Goal: Transaction & Acquisition: Purchase product/service

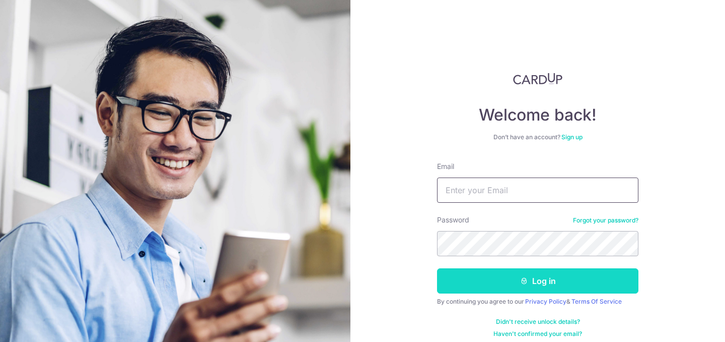
type input "feliciachua97@hotmail.com"
click at [490, 283] on button "Log in" at bounding box center [537, 280] width 201 height 25
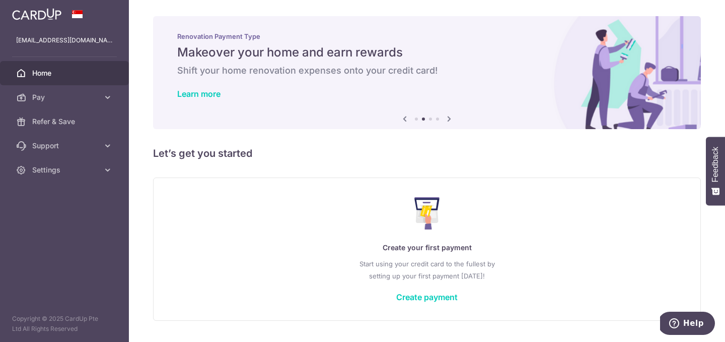
click at [408, 301] on div "Create your first payment Start using your credit card to the fullest by settin…" at bounding box center [427, 248] width 523 height 119
click at [405, 293] on link "Create payment" at bounding box center [426, 297] width 61 height 10
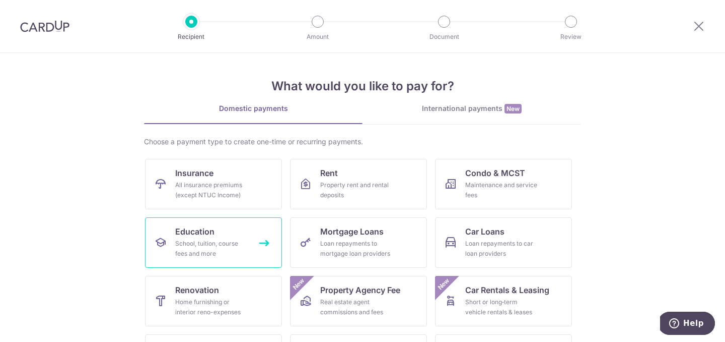
click at [215, 231] on link "Education School, tuition, course fees and more" at bounding box center [213, 242] width 137 height 50
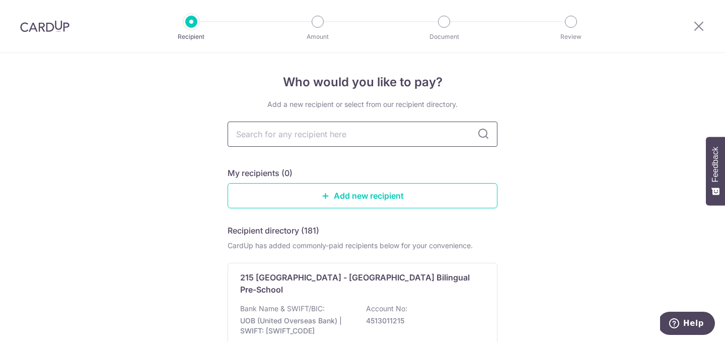
click at [348, 140] on input "text" at bounding box center [363, 133] width 270 height 25
type input "singapore management"
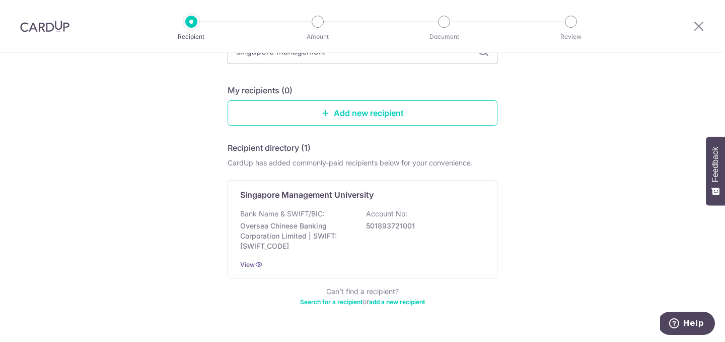
scroll to position [84, 0]
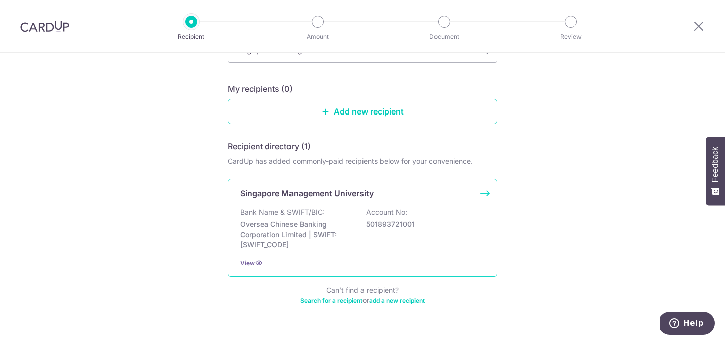
click at [408, 211] on div "Bank Name & SWIFT/BIC: Oversea Chinese Banking Corporation Limited | SWIFT: OCB…" at bounding box center [362, 228] width 245 height 42
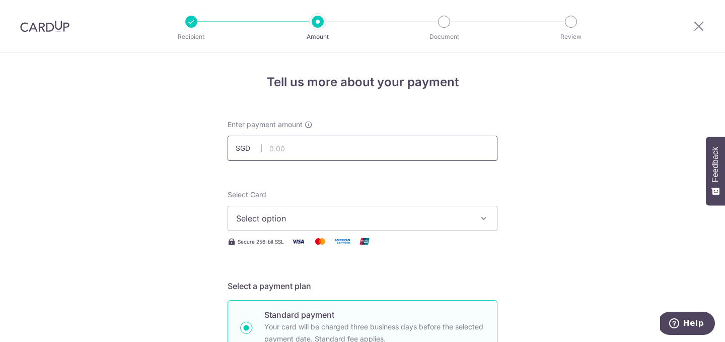
click at [320, 153] on input "text" at bounding box center [363, 147] width 270 height 25
type input "11,350.00"
click at [245, 219] on span "Select option" at bounding box center [353, 218] width 235 height 12
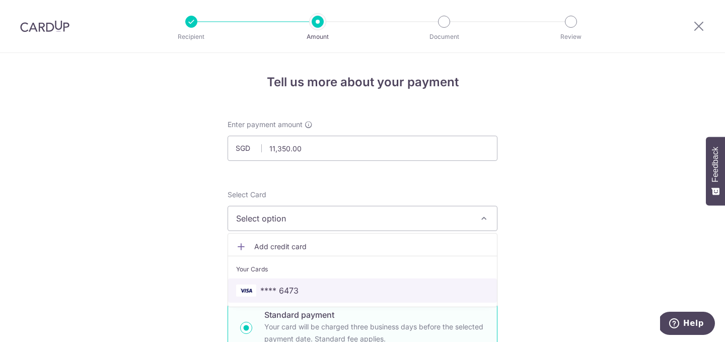
click at [289, 288] on span "**** 6473" at bounding box center [279, 290] width 38 height 12
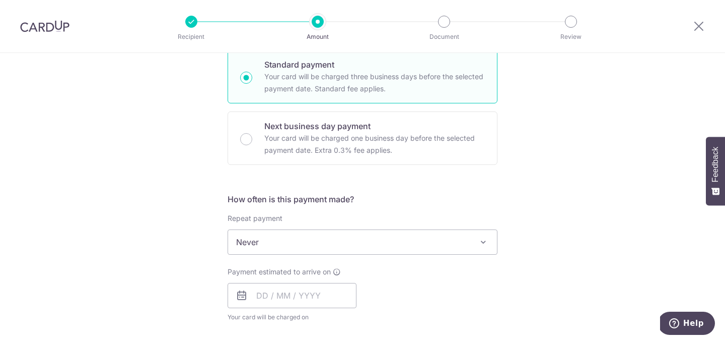
scroll to position [279, 0]
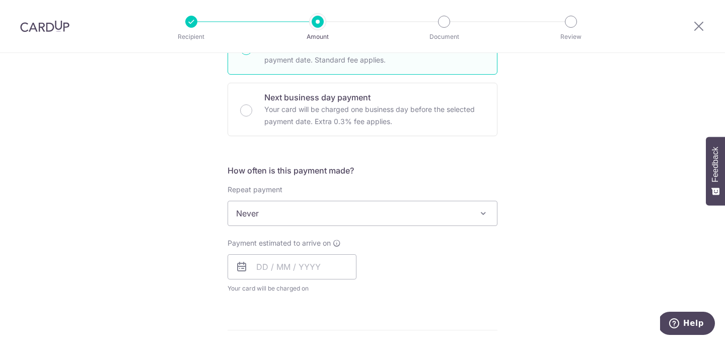
click at [274, 212] on span "Never" at bounding box center [362, 213] width 269 height 24
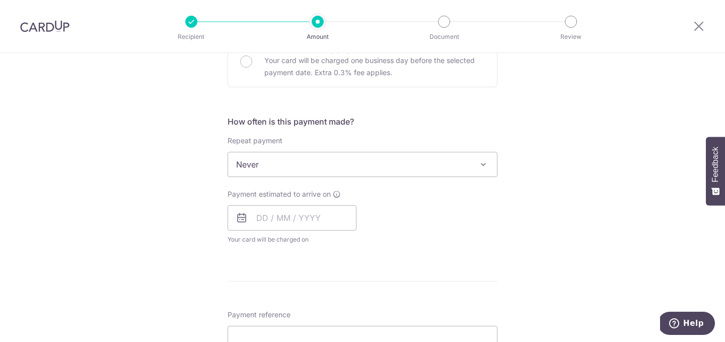
scroll to position [345, 0]
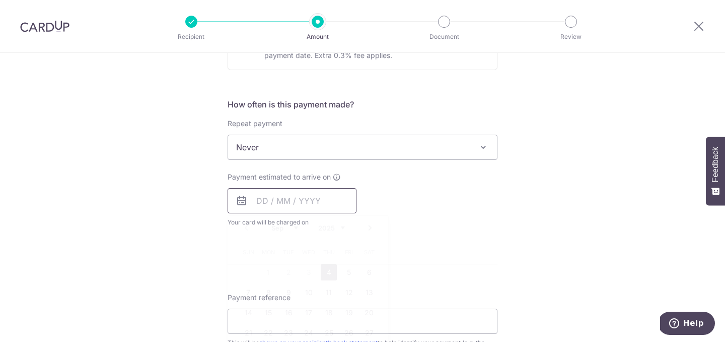
click at [264, 203] on input "text" at bounding box center [292, 200] width 129 height 25
click at [327, 267] on link "4" at bounding box center [329, 272] width 16 height 16
type input "[DATE]"
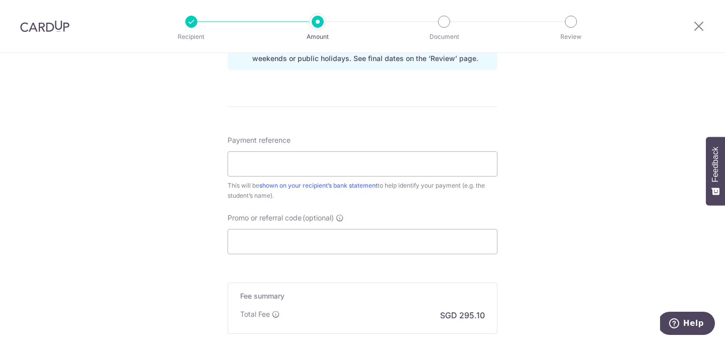
scroll to position [555, 0]
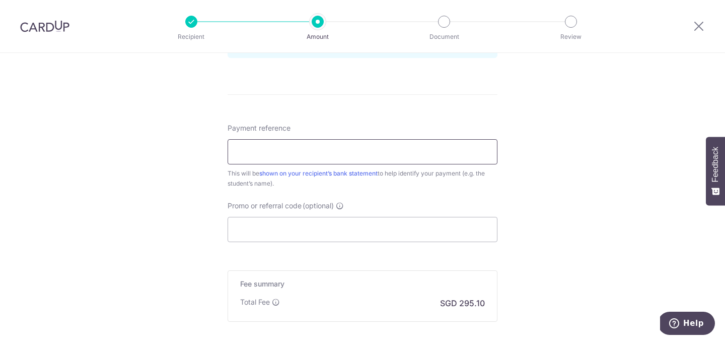
click at [270, 152] on input "Payment reference" at bounding box center [363, 151] width 270 height 25
type input "[PERSON_NAME] [PERSON_NAME] - 01531711"
click at [270, 152] on input "[PERSON_NAME] [PERSON_NAME] - 01531711" at bounding box center [363, 151] width 270 height 25
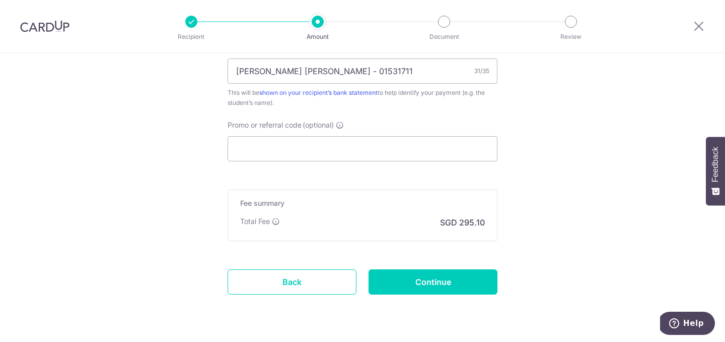
scroll to position [648, 0]
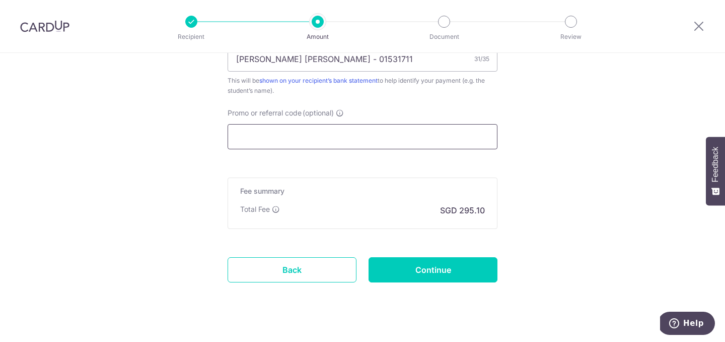
click at [281, 142] on input "Promo or referral code (optional)" at bounding box center [363, 136] width 270 height 25
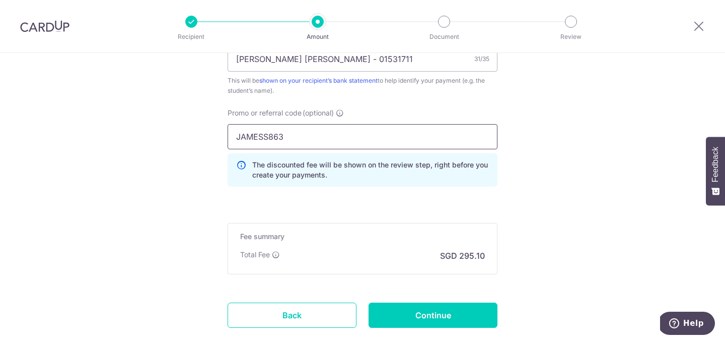
type input "JAMESS863"
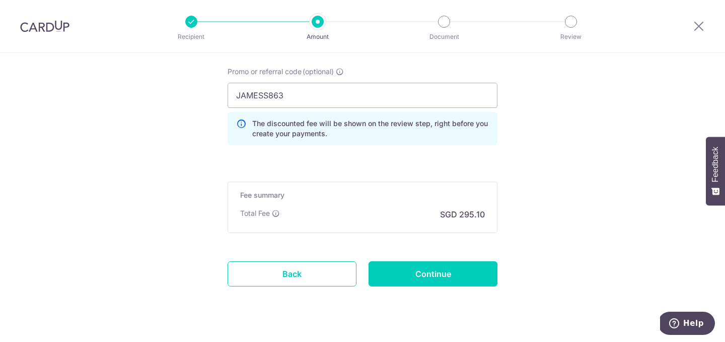
scroll to position [709, 0]
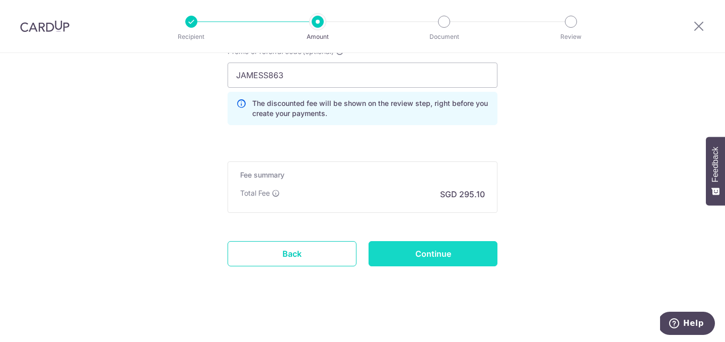
click at [405, 251] on input "Continue" at bounding box center [433, 253] width 129 height 25
type input "Create Schedule"
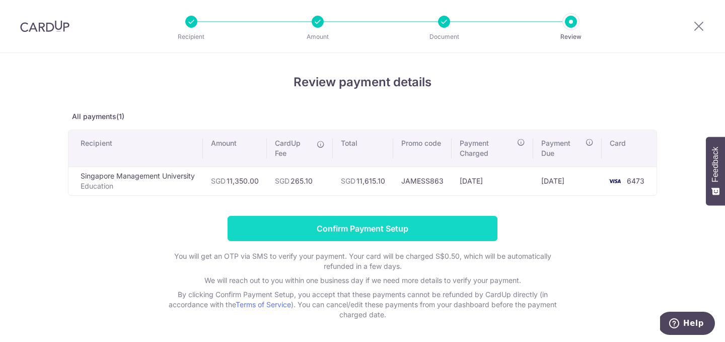
click at [358, 226] on input "Confirm Payment Setup" at bounding box center [363, 228] width 270 height 25
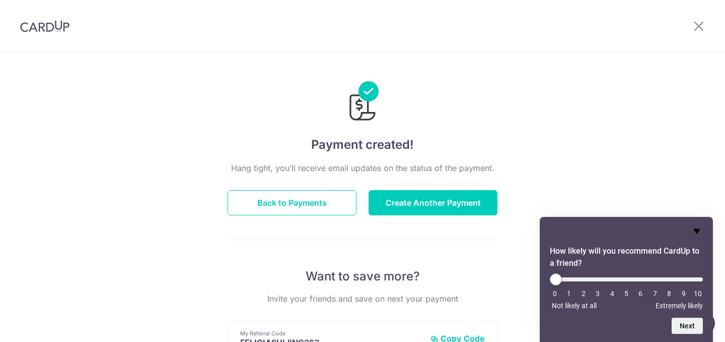
click at [697, 227] on icon "Hide survey" at bounding box center [697, 231] width 12 height 12
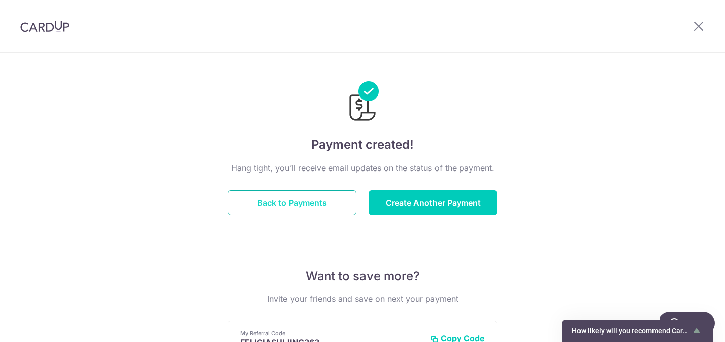
click at [289, 210] on button "Back to Payments" at bounding box center [292, 202] width 129 height 25
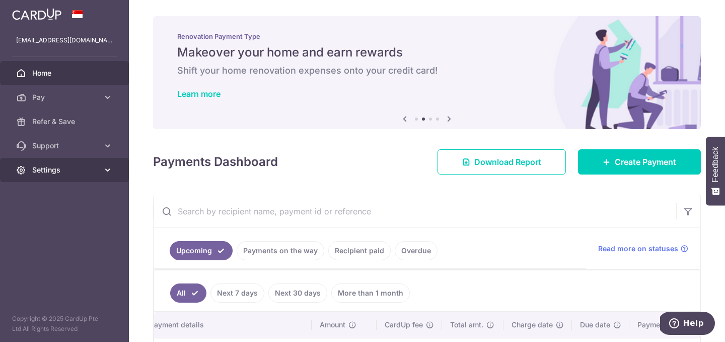
click at [52, 166] on span "Settings" at bounding box center [65, 170] width 66 height 10
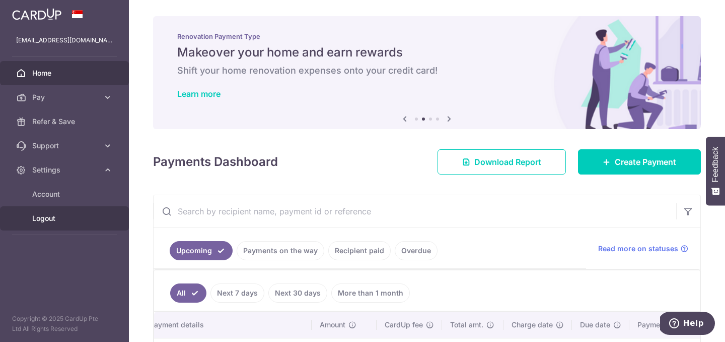
click at [48, 218] on span "Logout" at bounding box center [65, 218] width 66 height 10
